Goal: Transaction & Acquisition: Purchase product/service

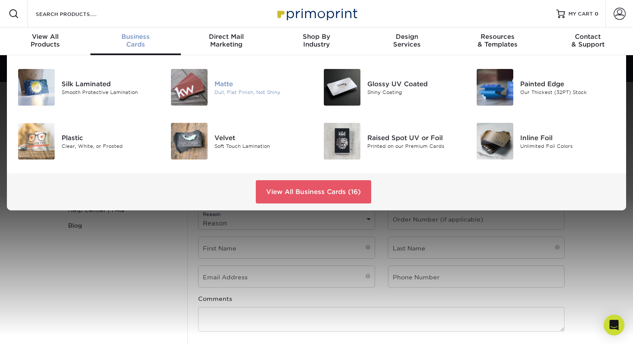
click at [227, 87] on div "Matte" at bounding box center [263, 83] width 96 height 9
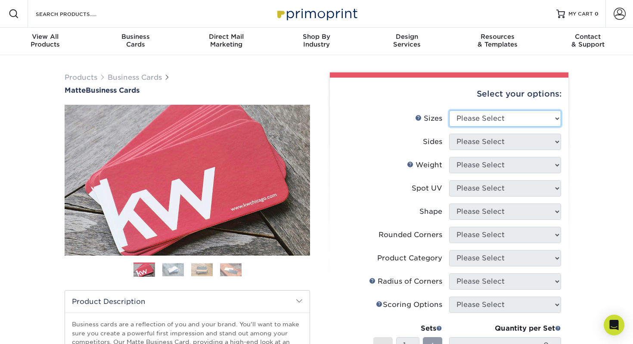
click at [559, 117] on select "Please Select 1.5" x 3.5" - Mini 1.75" x 3.5" - Mini 2" x 2" - Square 2" x 3" -…" at bounding box center [505, 118] width 112 height 16
select select "2.00x3.50"
click at [449, 110] on select "Please Select 1.5" x 3.5" - Mini 1.75" x 3.5" - Mini 2" x 2" - Square 2" x 3" -…" at bounding box center [505, 118] width 112 height 16
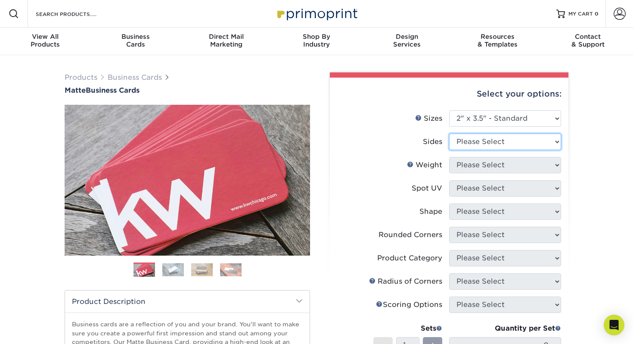
click at [555, 140] on select "Please Select Print Both Sides Print Front Only" at bounding box center [505, 142] width 112 height 16
select select "13abbda7-1d64-4f25-8bb2-c179b224825d"
click at [449, 134] on select "Please Select Print Both Sides Print Front Only" at bounding box center [505, 142] width 112 height 16
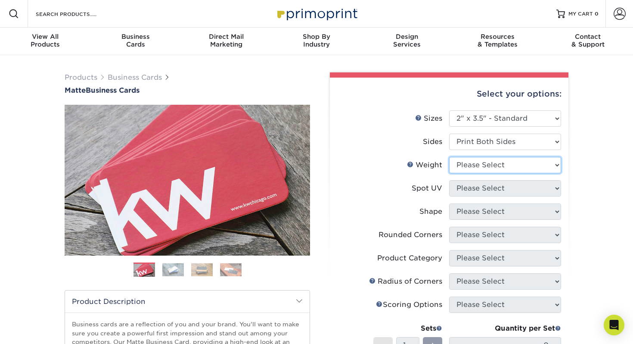
click at [557, 165] on select "Please Select 16PT 14PT" at bounding box center [505, 165] width 112 height 16
select select "16PT"
click at [449, 157] on select "Please Select 16PT 14PT" at bounding box center [505, 165] width 112 height 16
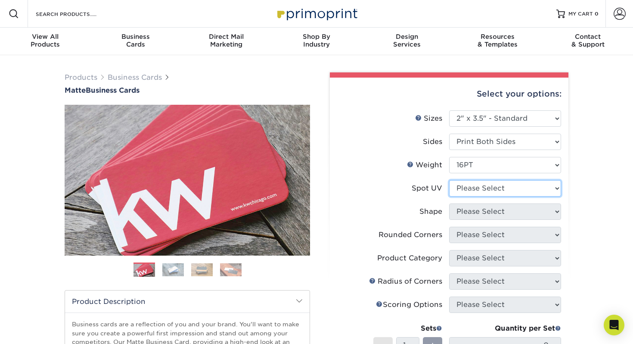
click at [556, 187] on select "Please Select No Spot UV Front and Back (Both Sides) Front Only Back Only" at bounding box center [505, 188] width 112 height 16
select select "1"
click at [449, 180] on select "Please Select No Spot UV Front and Back (Both Sides) Front Only Back Only" at bounding box center [505, 188] width 112 height 16
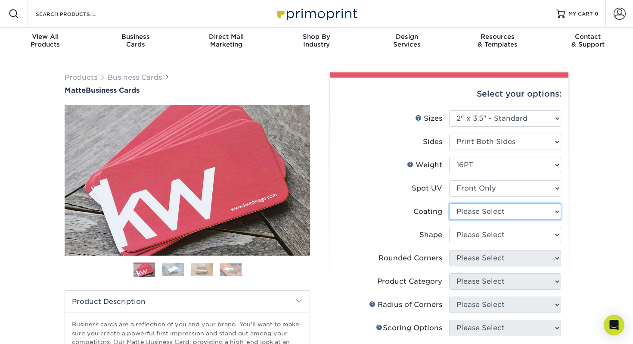
click at [556, 210] on select at bounding box center [505, 211] width 112 height 16
select select "121bb7b5-3b4d-429f-bd8d-bbf80e953313"
click at [449, 203] on select at bounding box center [505, 211] width 112 height 16
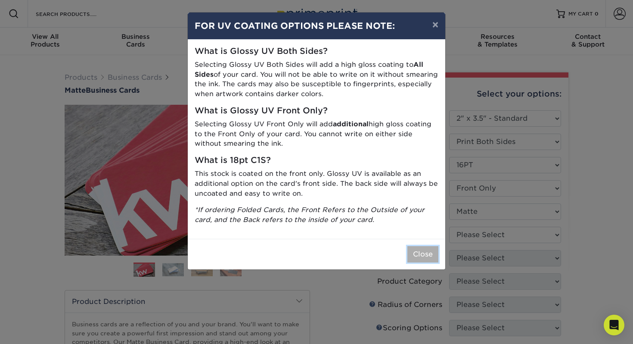
click at [424, 255] on button "Close" at bounding box center [423, 254] width 31 height 16
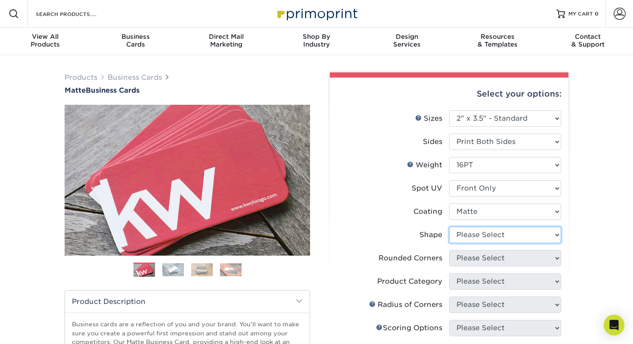
click at [556, 234] on select "Please Select Standard" at bounding box center [505, 235] width 112 height 16
select select "standard"
click at [449, 227] on select "Please Select Standard" at bounding box center [505, 235] width 112 height 16
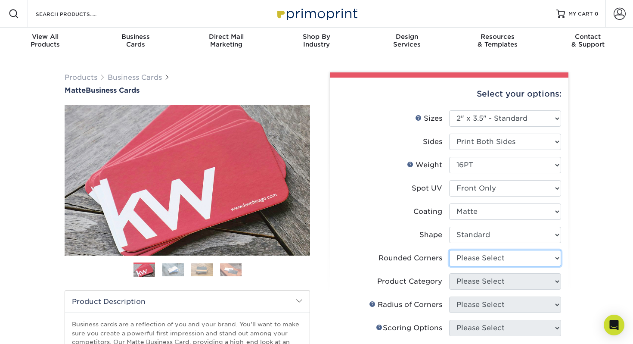
click at [557, 255] on select "Please Select Yes - Round 2 Corners Yes - Round 4 Corners No" at bounding box center [505, 258] width 112 height 16
select select "0"
click at [449, 250] on select "Please Select Yes - Round 2 Corners Yes - Round 4 Corners No" at bounding box center [505, 258] width 112 height 16
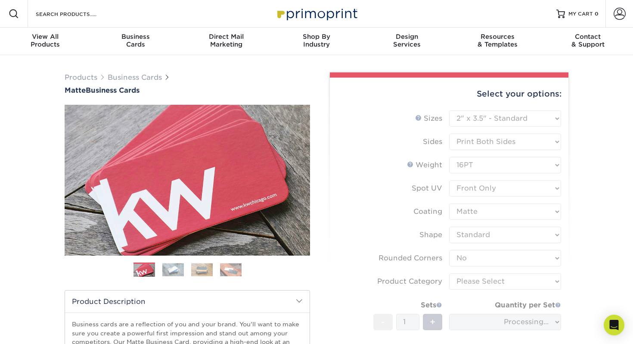
click at [558, 279] on form "Sizes Help Sizes Please Select 1.5" x 3.5" - Mini 1.75" x 3.5" - Mini 2" x 2" -…" at bounding box center [449, 253] width 225 height 287
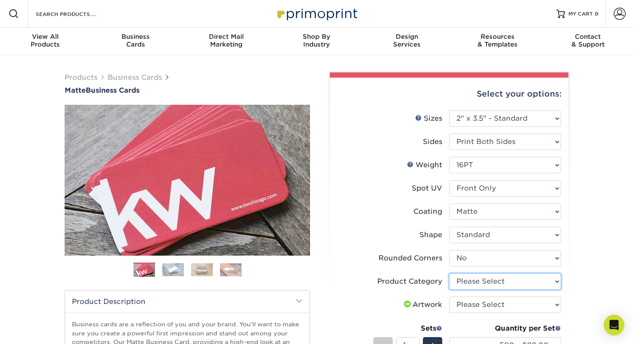
click at [557, 280] on select "Please Select Business Cards" at bounding box center [505, 281] width 112 height 16
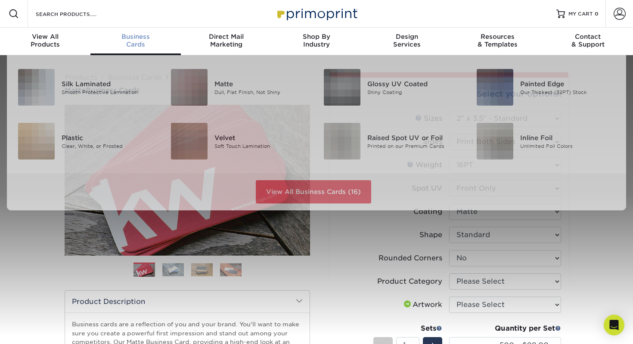
click at [131, 42] on div "Business Cards" at bounding box center [135, 41] width 90 height 16
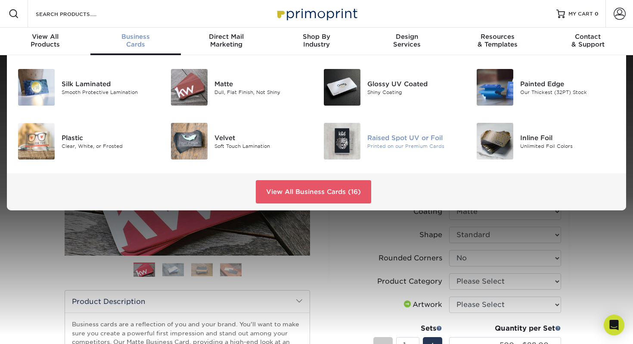
click at [340, 138] on img at bounding box center [342, 141] width 37 height 37
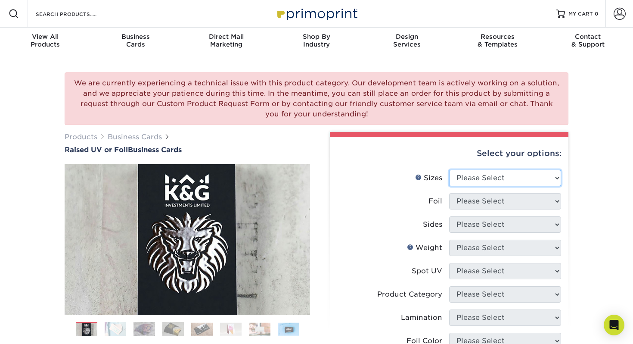
click at [558, 177] on select "Please Select 2" x 3.5" - Standard" at bounding box center [505, 178] width 112 height 16
select select "2.00x3.50"
click at [449, 170] on select "Please Select 2" x 3.5" - Standard" at bounding box center [505, 178] width 112 height 16
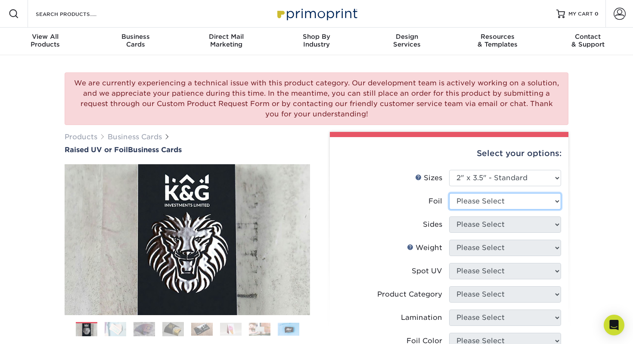
click at [557, 201] on select "Please Select No Yes" at bounding box center [505, 201] width 112 height 16
select select "1"
click at [449, 193] on select "Please Select No Yes" at bounding box center [505, 201] width 112 height 16
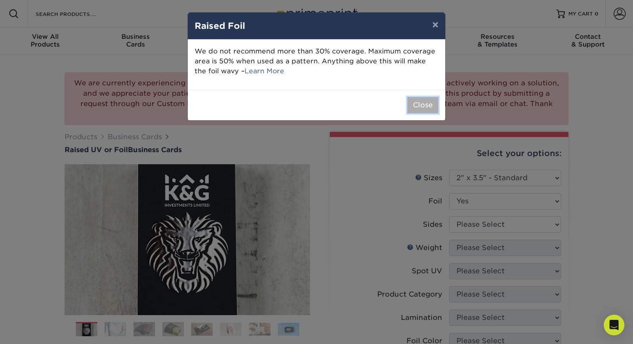
click at [420, 106] on button "Close" at bounding box center [423, 105] width 31 height 16
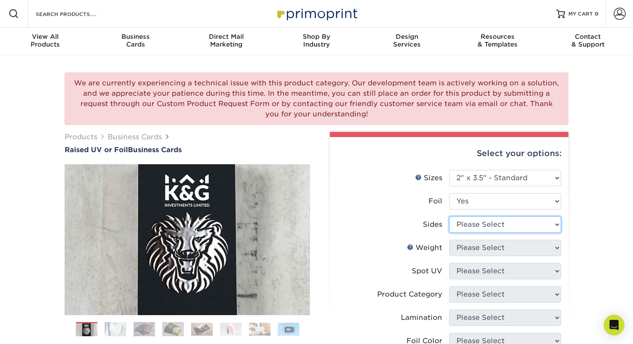
click at [557, 224] on select "Please Select Print Both Sides - Foil Both Sides Print Both Sides - Foil Front …" at bounding box center [505, 224] width 112 height 16
select select "e9e9dfb3-fba1-4d60-972c-fd9ca5904d33"
click at [449, 216] on select "Please Select Print Both Sides - Foil Both Sides Print Both Sides - Foil Front …" at bounding box center [505, 224] width 112 height 16
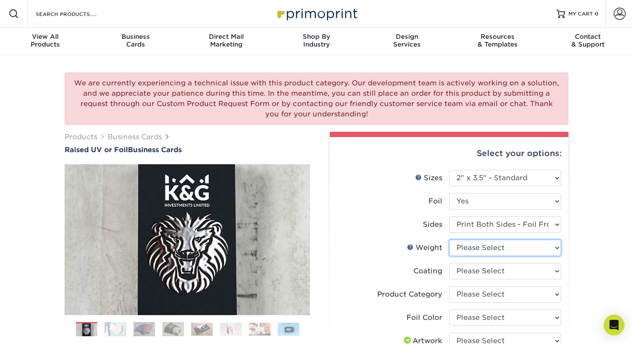
click at [557, 248] on select "Please Select 16PT" at bounding box center [505, 248] width 112 height 16
select select "16PT"
click at [449, 240] on select "Please Select 16PT" at bounding box center [505, 248] width 112 height 16
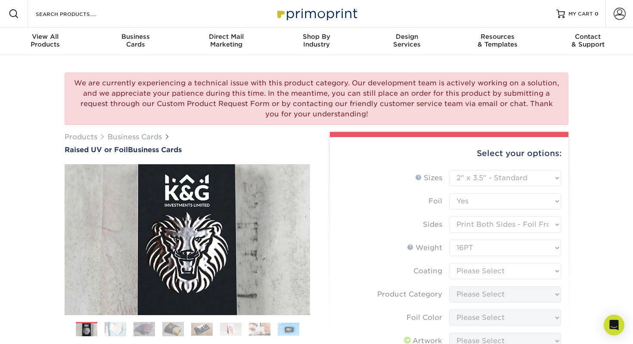
click at [557, 269] on form "Sizes Help Sizes Please Select 2" x 3.5" - Standard Foil Please Select" at bounding box center [449, 313] width 225 height 287
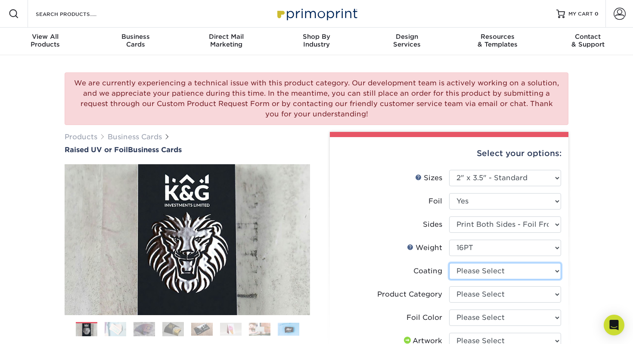
click at [557, 270] on select at bounding box center [505, 271] width 112 height 16
click at [555, 292] on select "Please Select Business Cards" at bounding box center [505, 294] width 112 height 16
select select "3b5148f1-0588-4f88-a218-97bcfdce65c1"
click at [449, 286] on select "Please Select Business Cards" at bounding box center [505, 294] width 112 height 16
click at [557, 267] on select at bounding box center [505, 271] width 112 height 16
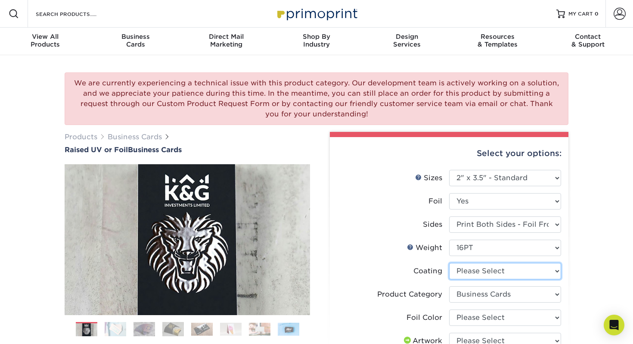
select select "3e7618de-abca-4bda-9f97-8b9129e913d8"
click at [449, 263] on select at bounding box center [505, 271] width 112 height 16
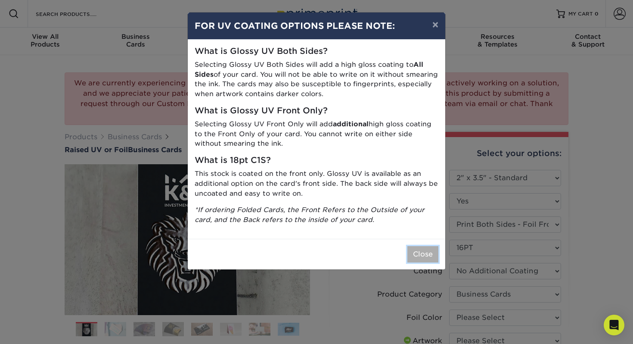
click at [419, 254] on button "Close" at bounding box center [423, 254] width 31 height 16
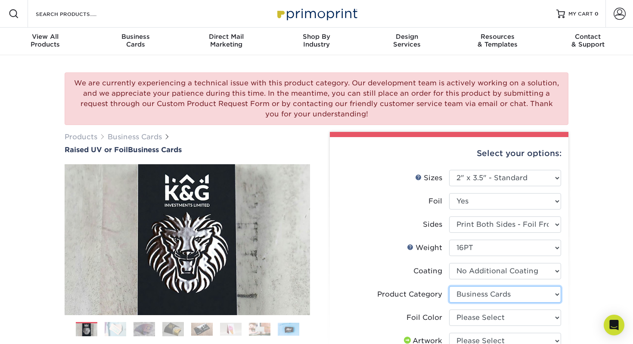
click at [557, 293] on select "Please Select Business Cards" at bounding box center [505, 294] width 112 height 16
click at [449, 286] on select "Please Select Business Cards" at bounding box center [505, 294] width 112 height 16
click at [558, 316] on select "Please Select Silver Foil Gold Foil Holographic Foil" at bounding box center [505, 317] width 112 height 16
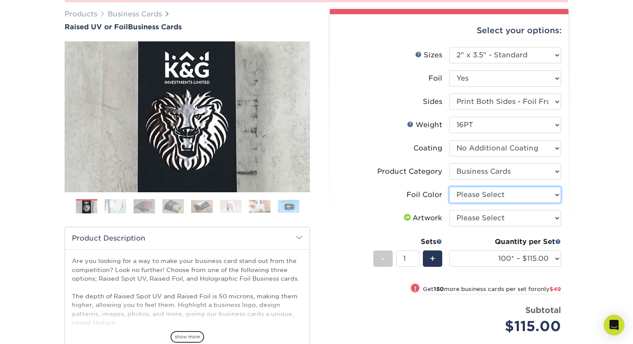
scroll to position [124, 0]
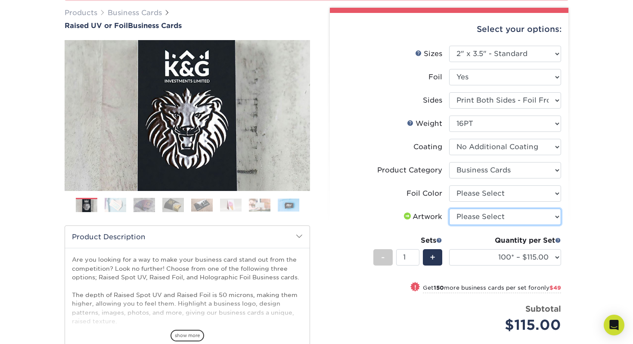
click at [559, 215] on select "Please Select I will upload files I need a design - $100" at bounding box center [505, 217] width 112 height 16
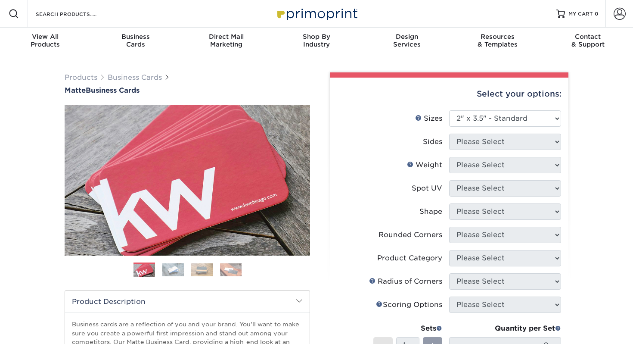
select select "2.00x3.50"
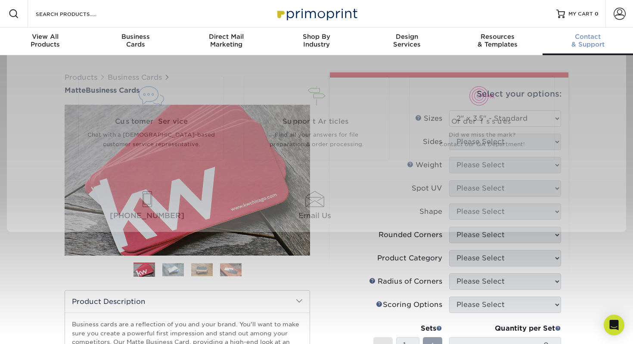
click at [583, 33] on span "Contact" at bounding box center [588, 37] width 90 height 8
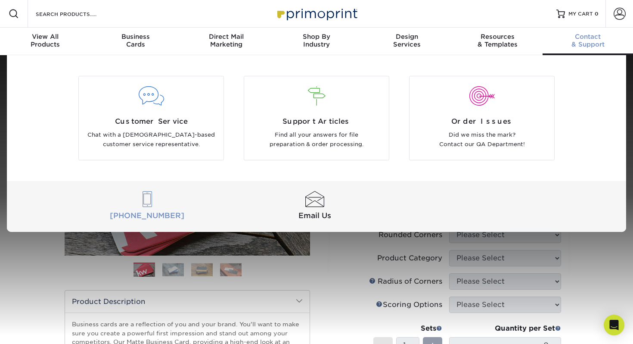
click at [160, 218] on span "[PHONE_NUMBER]" at bounding box center [147, 215] width 164 height 11
